Goal: Task Accomplishment & Management: Use online tool/utility

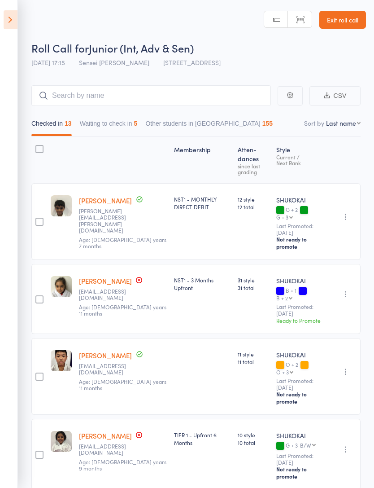
click at [13, 19] on icon at bounding box center [11, 19] width 14 height 19
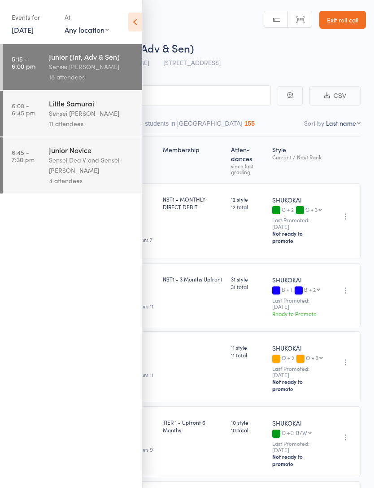
click at [82, 110] on div "Sensei [PERSON_NAME]" at bounding box center [92, 113] width 86 height 10
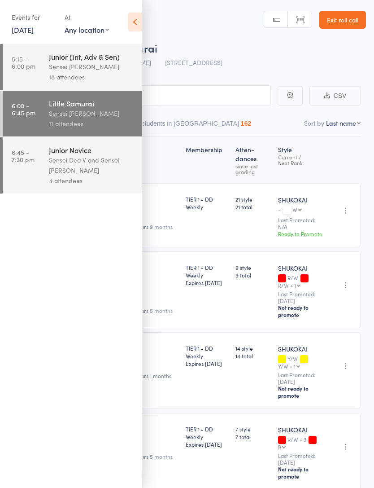
click at [134, 19] on icon at bounding box center [135, 22] width 14 height 19
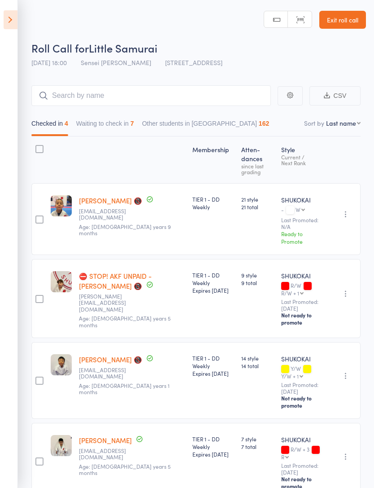
click at [130, 121] on button "Waiting to check in 7" at bounding box center [105, 125] width 58 height 21
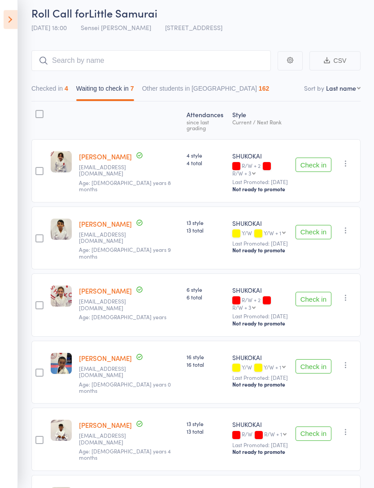
scroll to position [35, 0]
click at [319, 225] on button "Check in" at bounding box center [314, 232] width 36 height 14
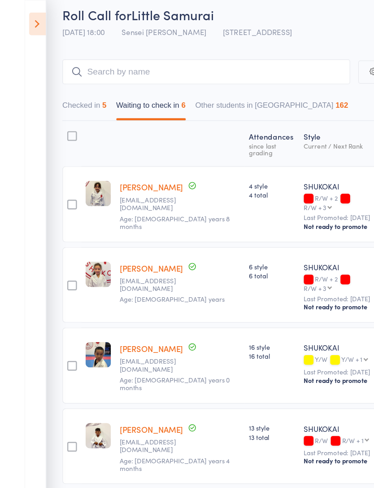
scroll to position [10, 0]
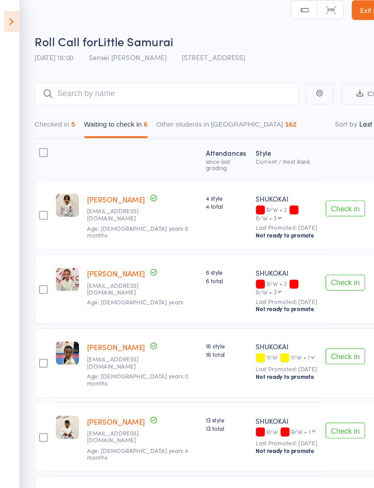
click at [316, 250] on button "Check in" at bounding box center [314, 257] width 36 height 14
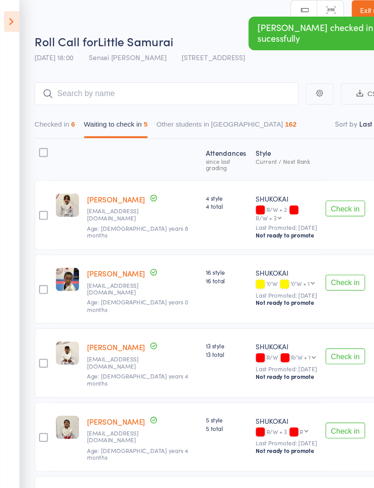
click at [58, 114] on button "Checked in 6" at bounding box center [49, 115] width 37 height 21
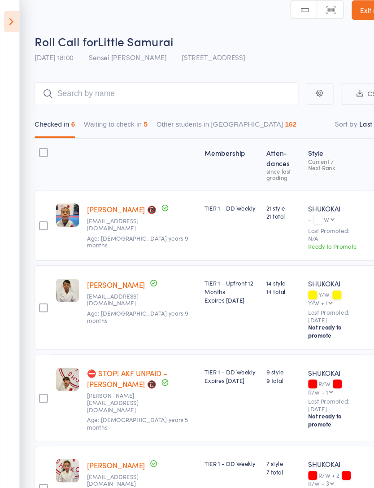
click at [126, 106] on button "Waiting to check in 5" at bounding box center [105, 115] width 58 height 21
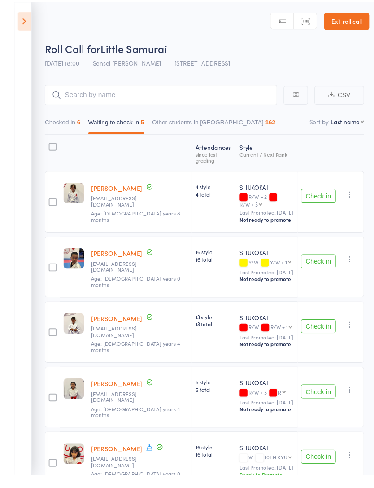
scroll to position [6, 0]
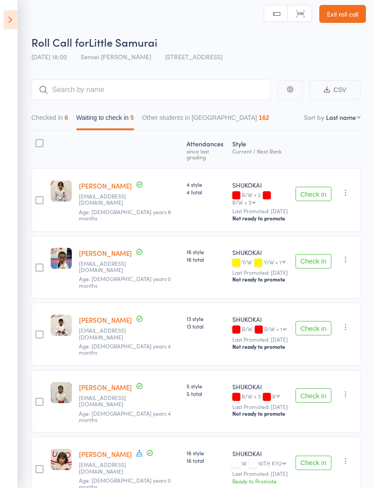
click at [312, 321] on button "Check in" at bounding box center [314, 328] width 36 height 14
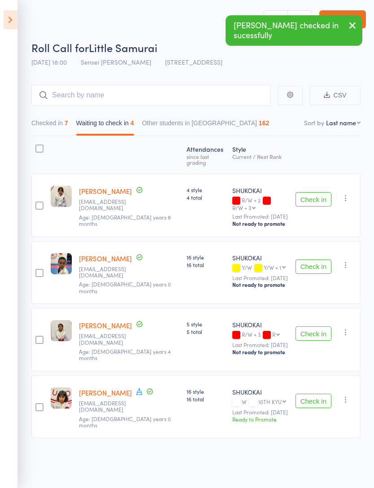
click at [68, 119] on div "7" at bounding box center [67, 122] width 4 height 7
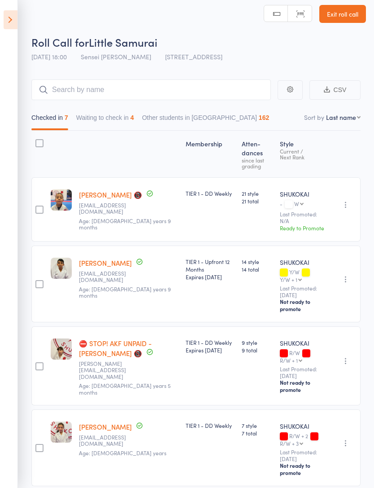
click at [366, 478] on main "CSV Checked in 7 Waiting to check in 4 Other students in [GEOGRAPHIC_DATA] 162 …" at bounding box center [187, 417] width 374 height 702
click at [134, 118] on button "Waiting to check in 4" at bounding box center [105, 120] width 58 height 21
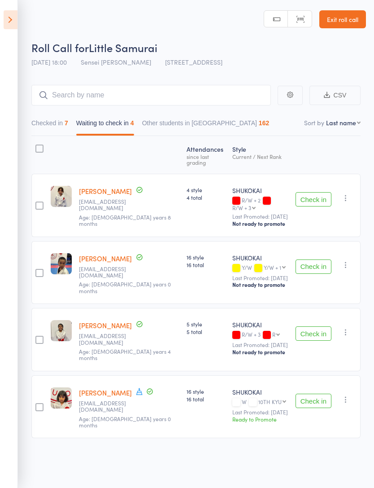
click at [315, 326] on button "Check in" at bounding box center [314, 333] width 36 height 14
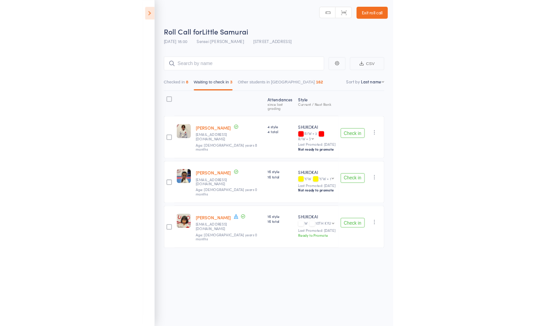
scroll to position [44, 0]
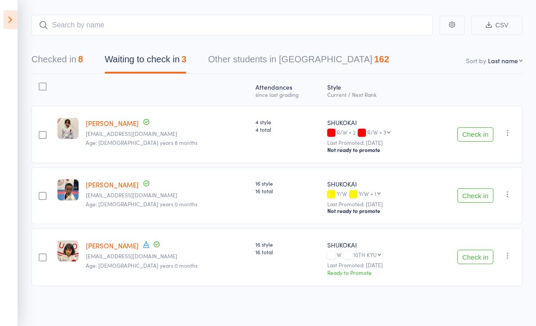
click at [51, 60] on button "Checked in 8" at bounding box center [57, 62] width 52 height 24
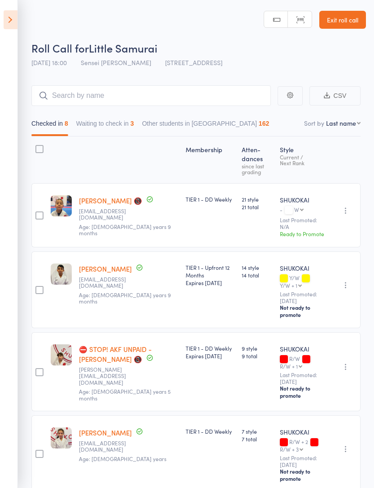
scroll to position [15, 0]
